Goal: Find specific page/section: Find specific page/section

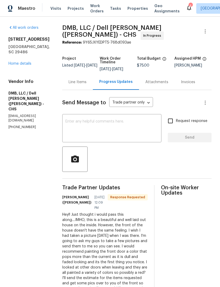
click at [129, 10] on span "Properties" at bounding box center [137, 8] width 21 height 5
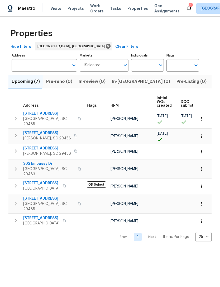
click at [55, 7] on span "Visits" at bounding box center [55, 8] width 11 height 5
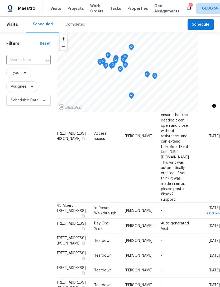
scroll to position [76, 48]
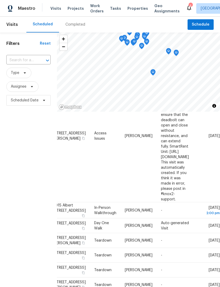
click at [186, 9] on icon at bounding box center [189, 7] width 6 height 6
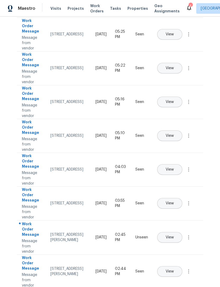
scroll to position [50, 0]
click at [174, 167] on span "View" at bounding box center [170, 169] width 8 height 4
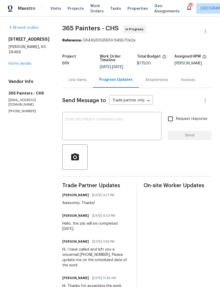
click at [71, 73] on div "Line Items" at bounding box center [77, 80] width 31 height 16
